Goal: Book appointment/travel/reservation

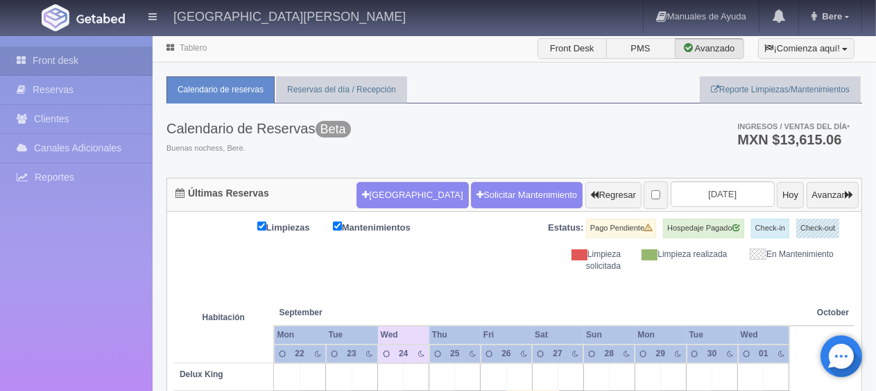
click at [490, 287] on th at bounding box center [493, 298] width 77 height 53
click at [369, 198] on button "[GEOGRAPHIC_DATA]" at bounding box center [413, 195] width 112 height 26
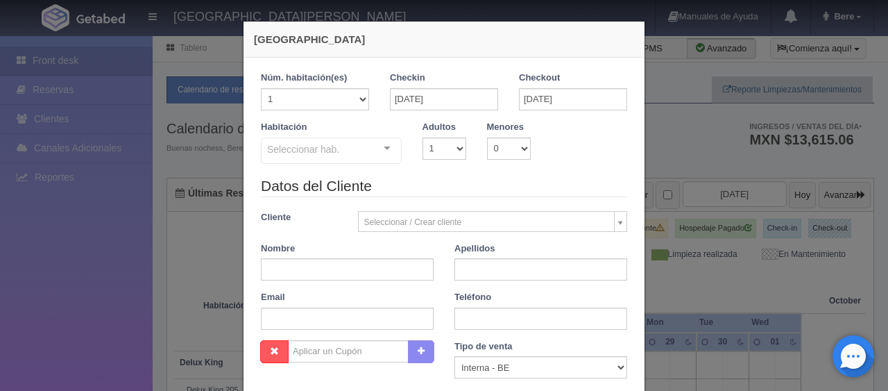
checkbox input "false"
drag, startPoint x: 440, startPoint y: 117, endPoint x: 457, endPoint y: 104, distance: 21.4
click at [439, 117] on div "Checkin [DATE]" at bounding box center [444, 95] width 129 height 49
click at [467, 104] on input "[DATE]" at bounding box center [444, 99] width 108 height 22
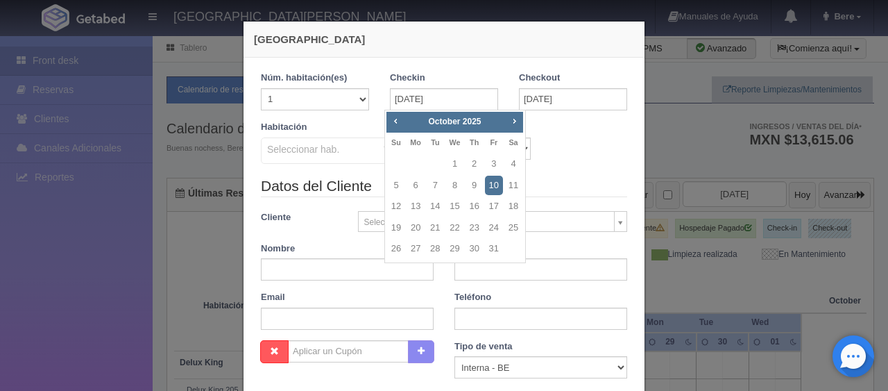
click at [518, 124] on span "Next" at bounding box center [514, 120] width 11 height 11
click at [514, 164] on link "6" at bounding box center [514, 164] width 18 height 20
type input "[DATE]"
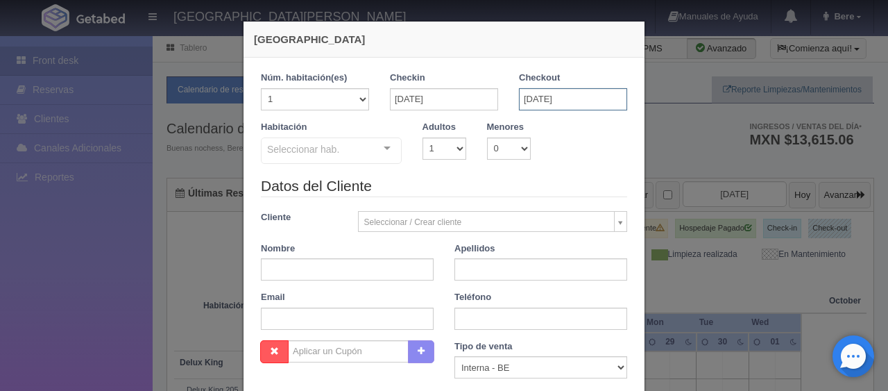
click at [573, 100] on input "[DATE]" at bounding box center [573, 99] width 108 height 22
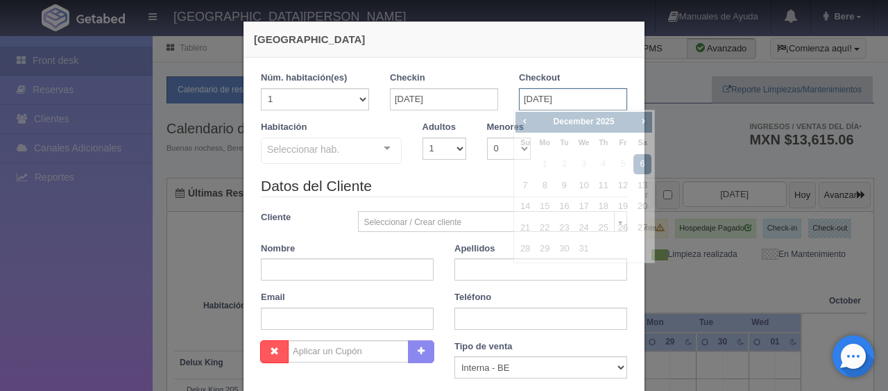
checkbox input "false"
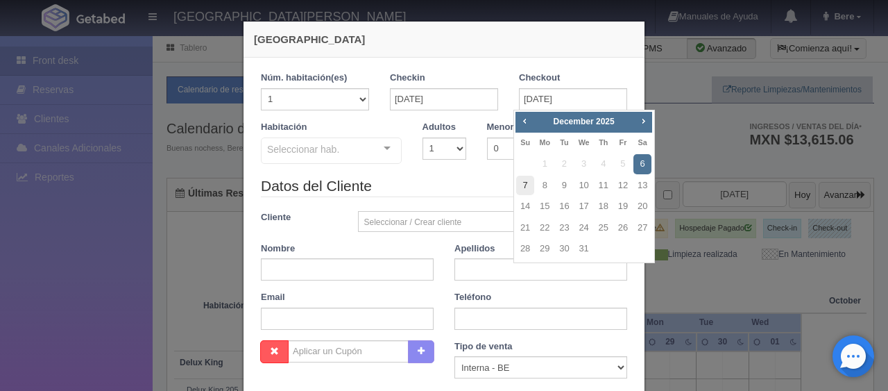
click at [523, 185] on link "7" at bounding box center [525, 186] width 18 height 20
type input "[DATE]"
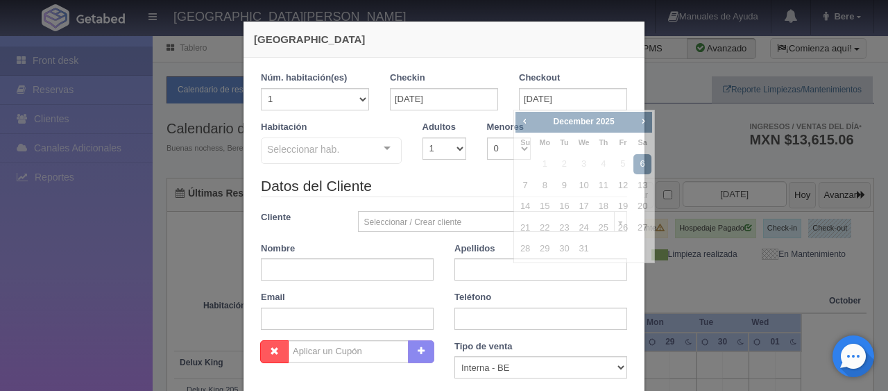
click at [355, 146] on div "Seleccionar hab." at bounding box center [331, 150] width 141 height 26
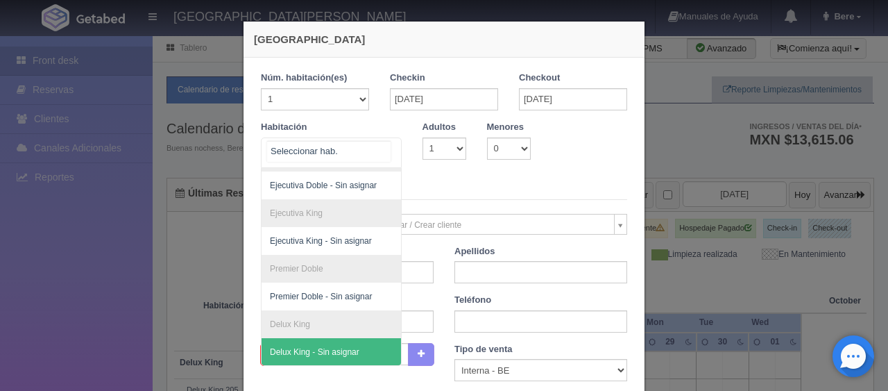
checkbox input "false"
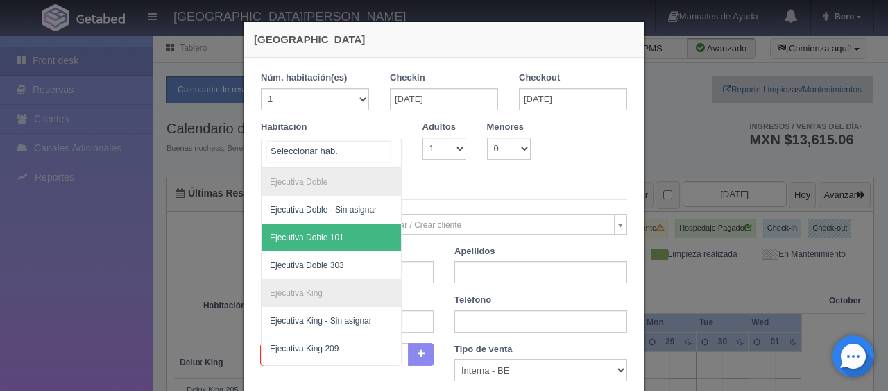
scroll to position [208, 0]
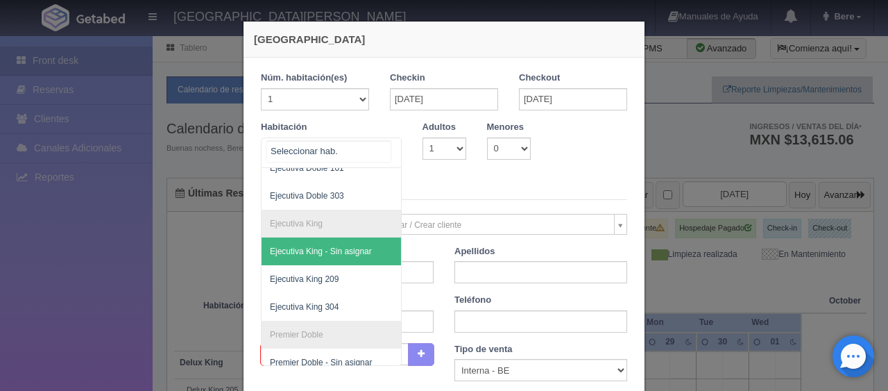
click at [344, 153] on div at bounding box center [331, 152] width 141 height 31
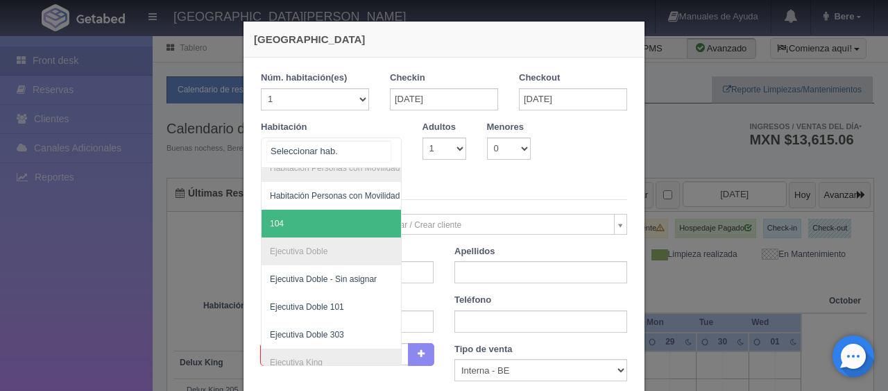
scroll to position [139, 0]
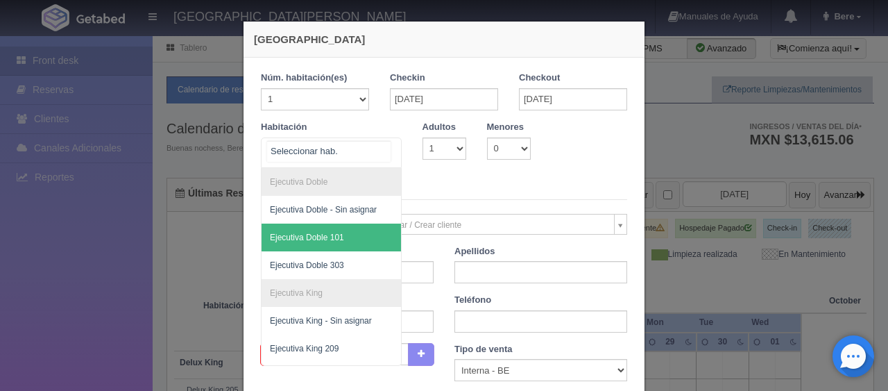
click at [359, 153] on div at bounding box center [331, 152] width 141 height 31
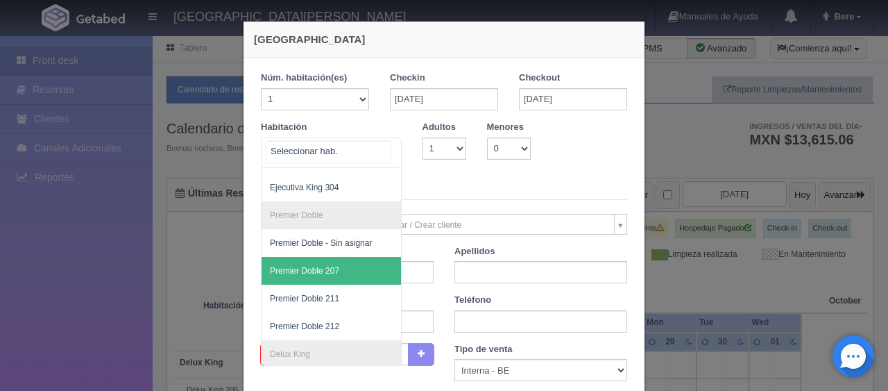
scroll to position [397, 0]
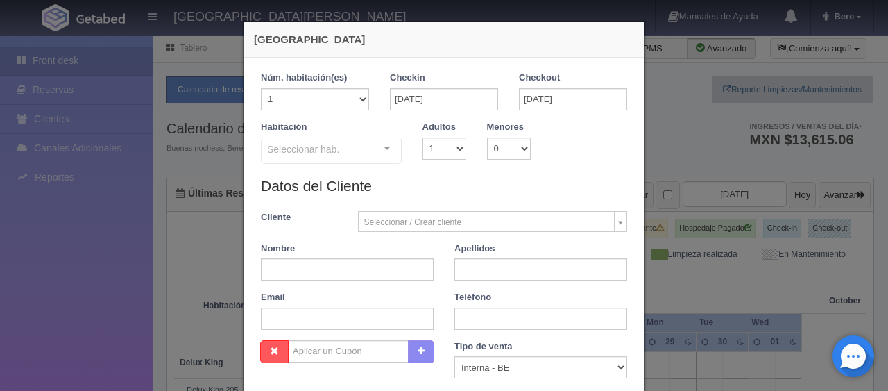
click at [386, 162] on div "Seleccionar hab. SUITE SUITE - Sin asignar Habitación Personas con Movilidad Re…" at bounding box center [331, 151] width 141 height 28
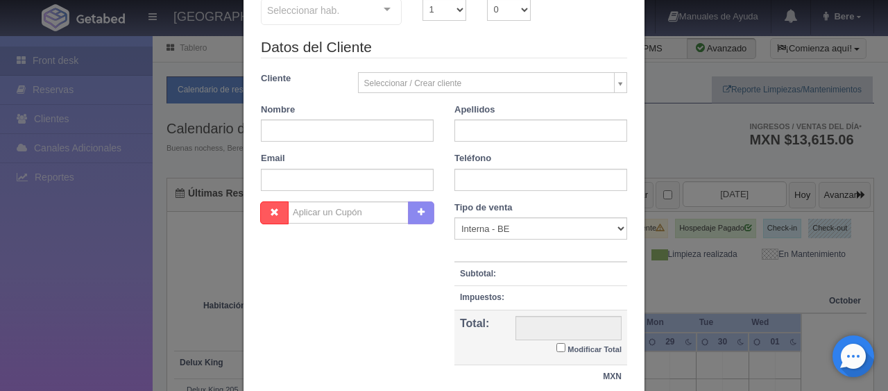
scroll to position [0, 0]
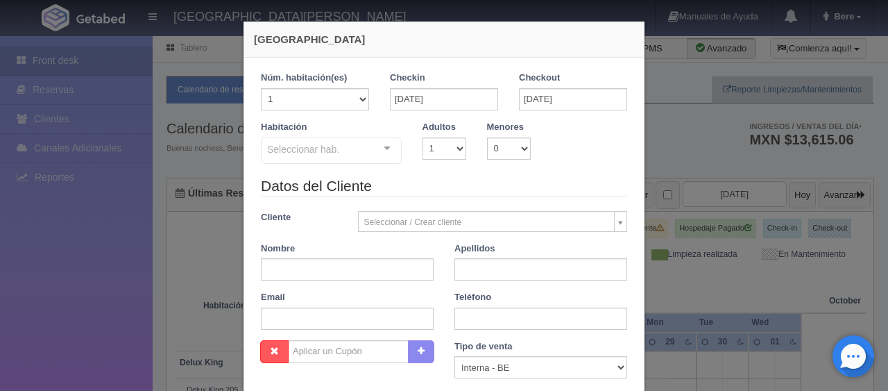
click at [317, 160] on div "Seleccionar hab." at bounding box center [331, 150] width 141 height 26
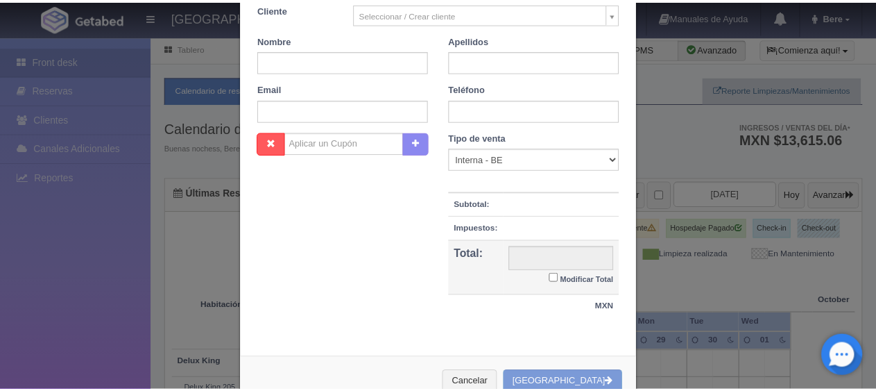
scroll to position [244, 0]
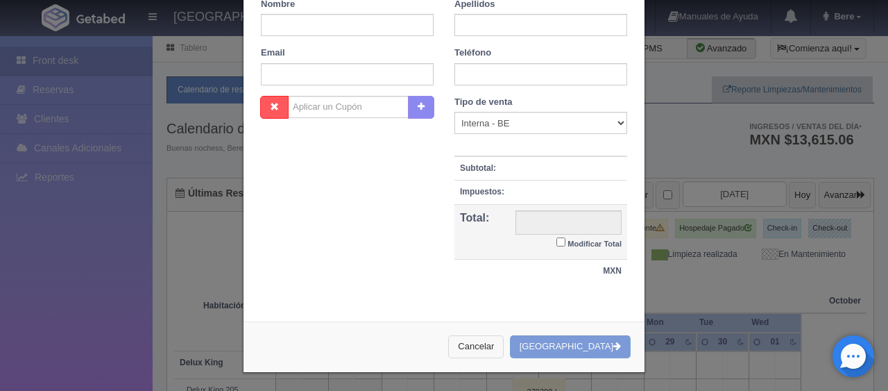
click at [504, 343] on button "Cancelar" at bounding box center [476, 346] width 56 height 23
